Goal: Task Accomplishment & Management: Manage account settings

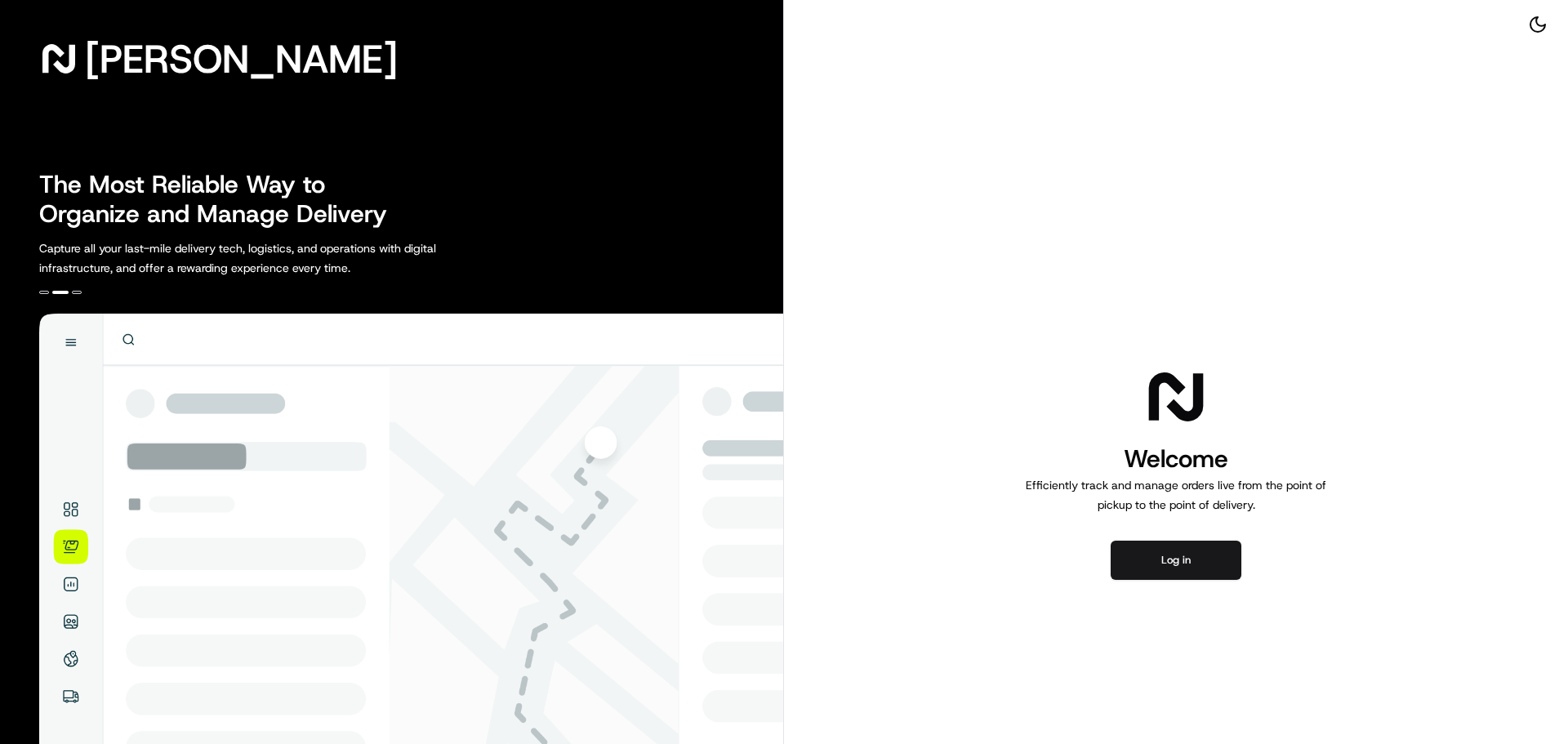
drag, startPoint x: 1567, startPoint y: 339, endPoint x: 1426, endPoint y: 471, distance: 193.1
click at [1565, 340] on div "Welcome Efficiently track and manage orders live from the point of pickup to th…" at bounding box center [1176, 471] width 784 height 944
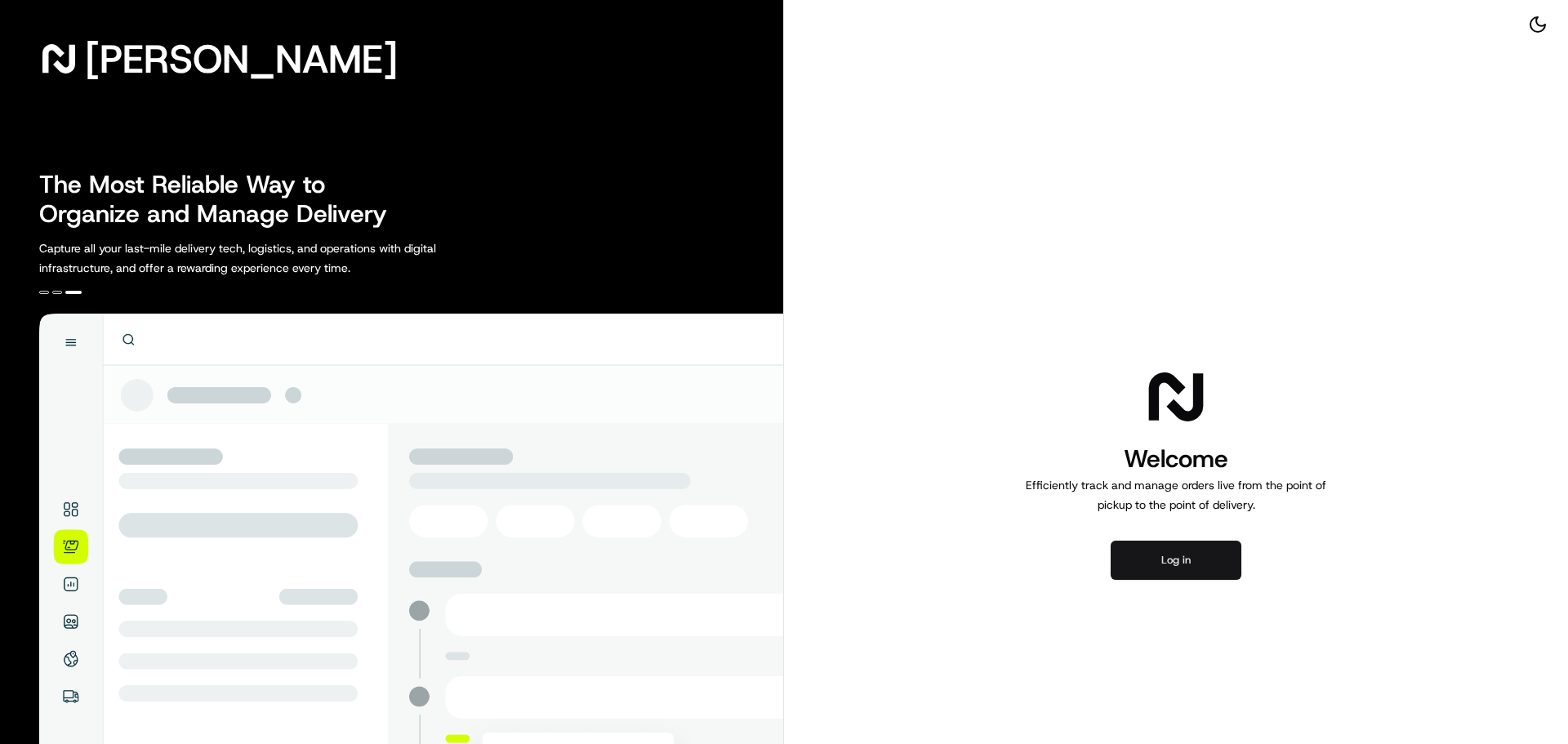
click at [1201, 562] on button "Log in" at bounding box center [1176, 560] width 131 height 39
click at [1197, 563] on button "Log in" at bounding box center [1176, 560] width 131 height 39
